Goal: Task Accomplishment & Management: Manage account settings

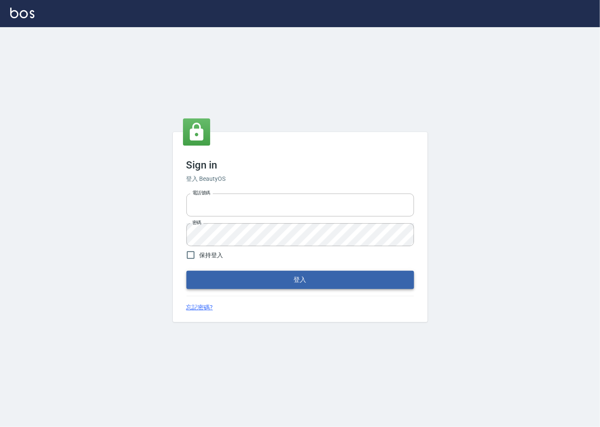
type input "0918920985"
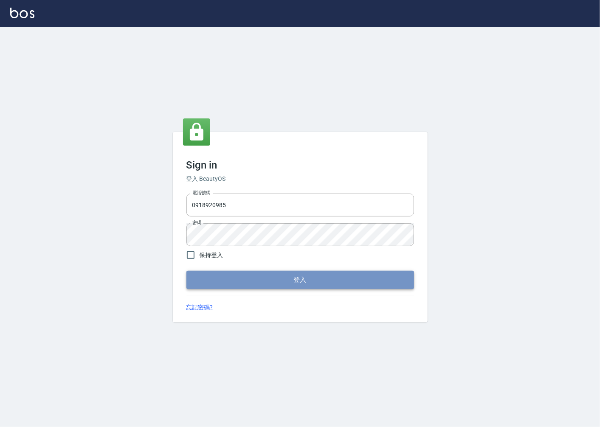
click at [276, 274] on button "登入" at bounding box center [300, 280] width 228 height 18
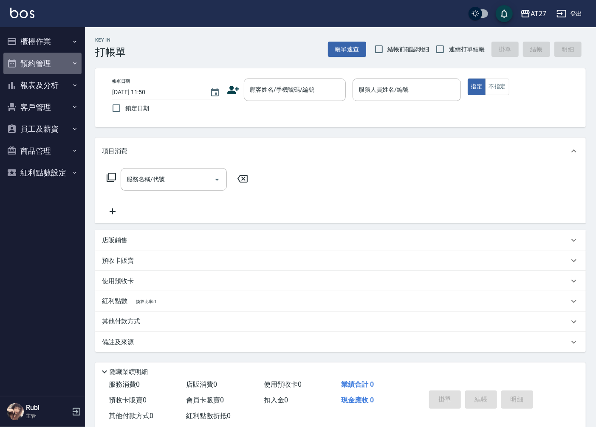
click at [61, 62] on button "預約管理" at bounding box center [42, 64] width 78 height 22
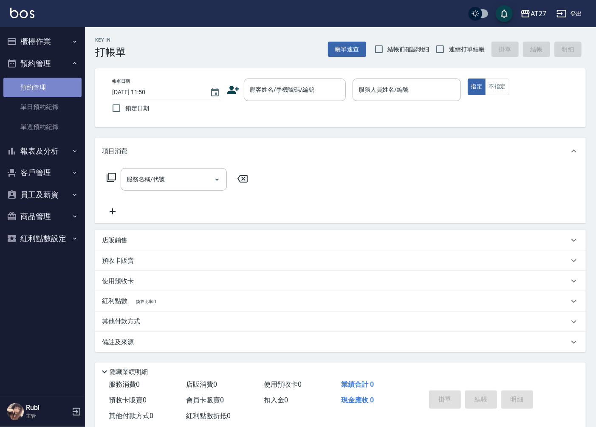
click at [66, 83] on link "預約管理" at bounding box center [42, 88] width 78 height 20
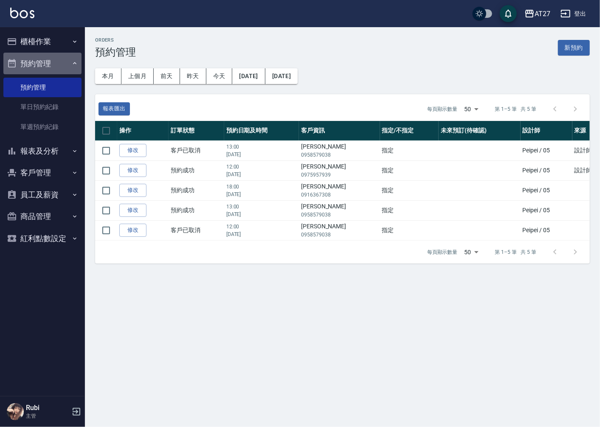
click at [63, 61] on button "預約管理" at bounding box center [42, 64] width 78 height 22
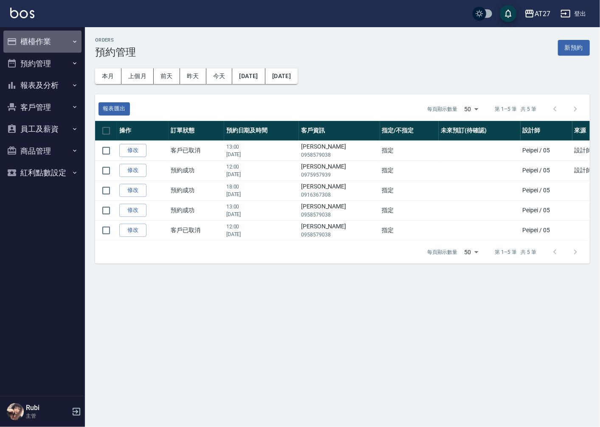
click at [73, 43] on icon "button" at bounding box center [74, 41] width 7 height 7
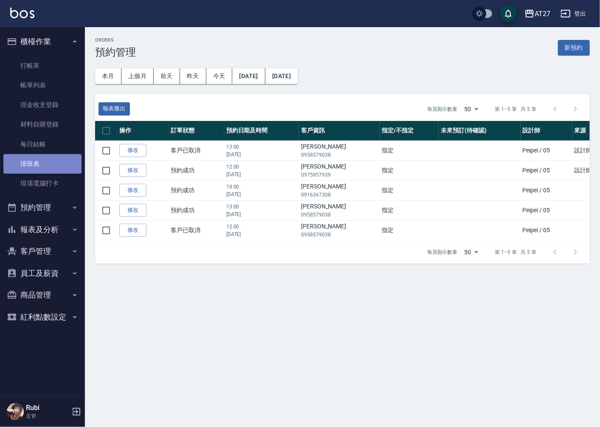
click at [58, 163] on link "排班表" at bounding box center [42, 164] width 78 height 20
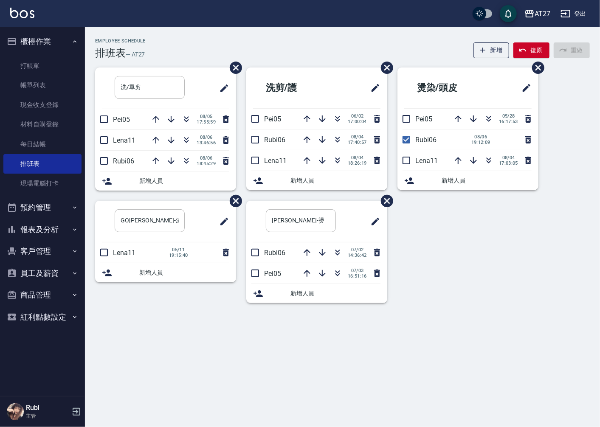
drag, startPoint x: 524, startPoint y: 217, endPoint x: 534, endPoint y: 227, distance: 14.1
click at [534, 227] on div "洗/單剪 ​ Pei05 [DATE] 17:55:59 Lena11 [DATE] 13:46:56 Rubi06 [DATE] 18:45:29 新增人員…" at bounding box center [337, 191] width 505 height 246
